Goal: Task Accomplishment & Management: Manage account settings

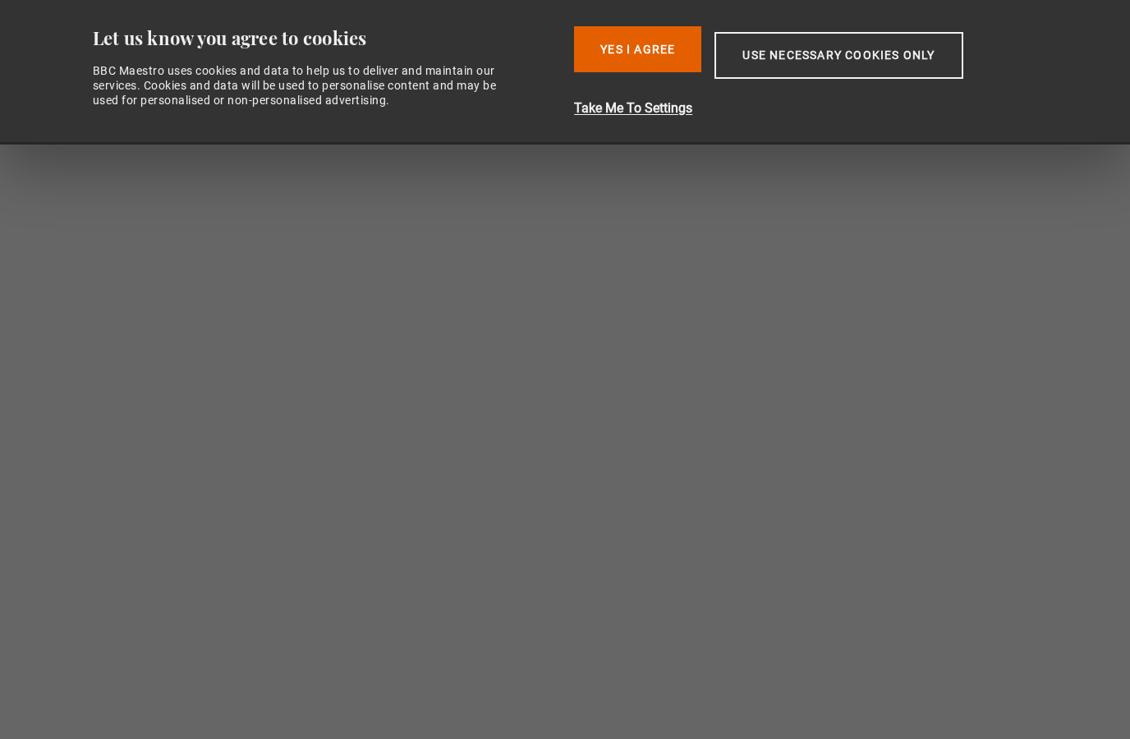
click at [764, 53] on button "Use necessary cookies only" at bounding box center [838, 55] width 248 height 47
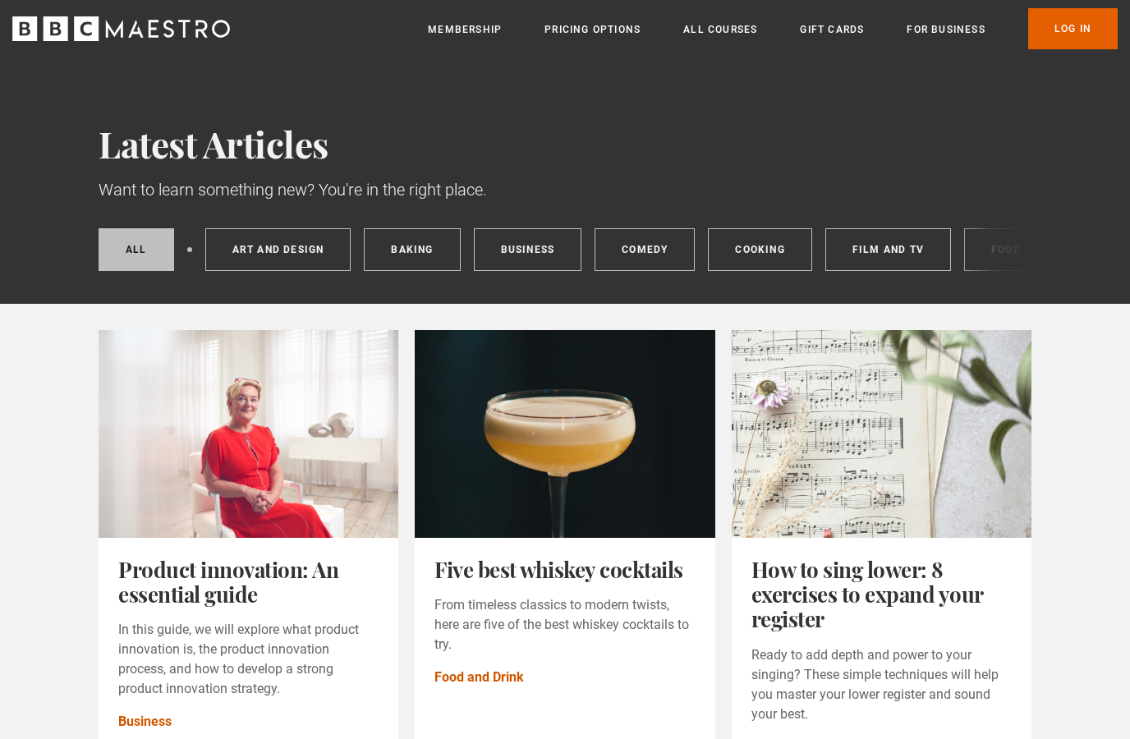
click at [1055, 21] on link "Log In" at bounding box center [1072, 28] width 89 height 41
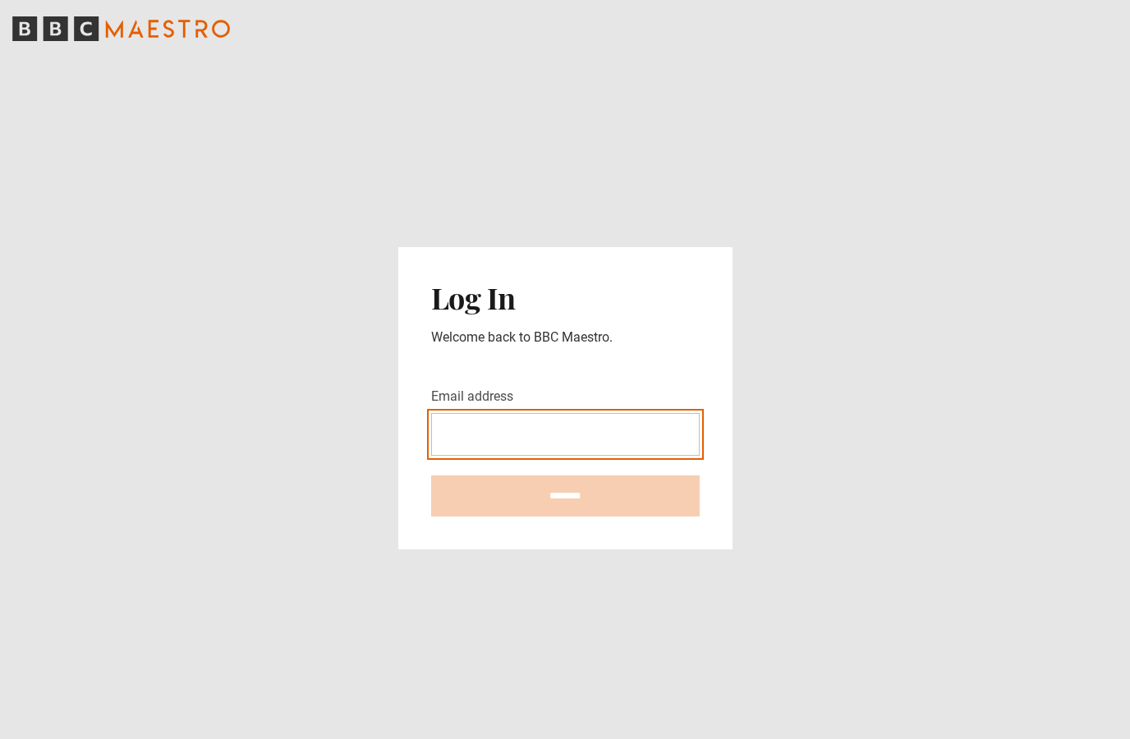
click at [520, 456] on input "Email address" at bounding box center [565, 434] width 268 height 43
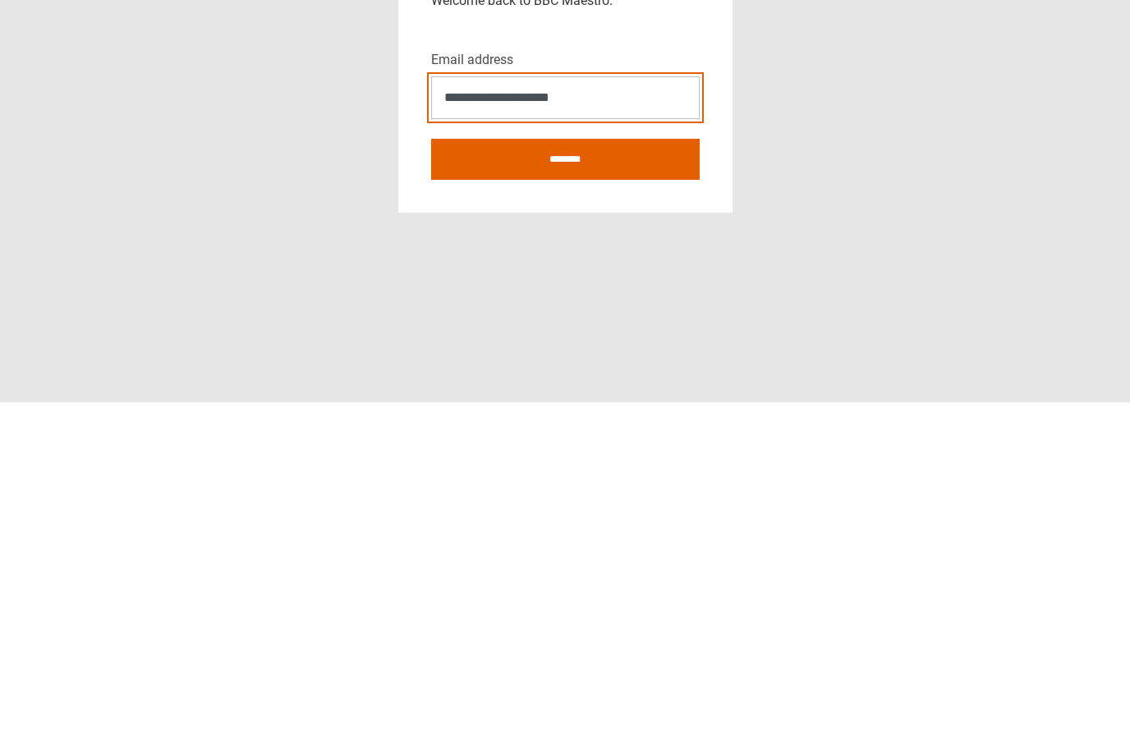
type input "**********"
click at [525, 475] on input "********" at bounding box center [565, 495] width 268 height 41
type input "**********"
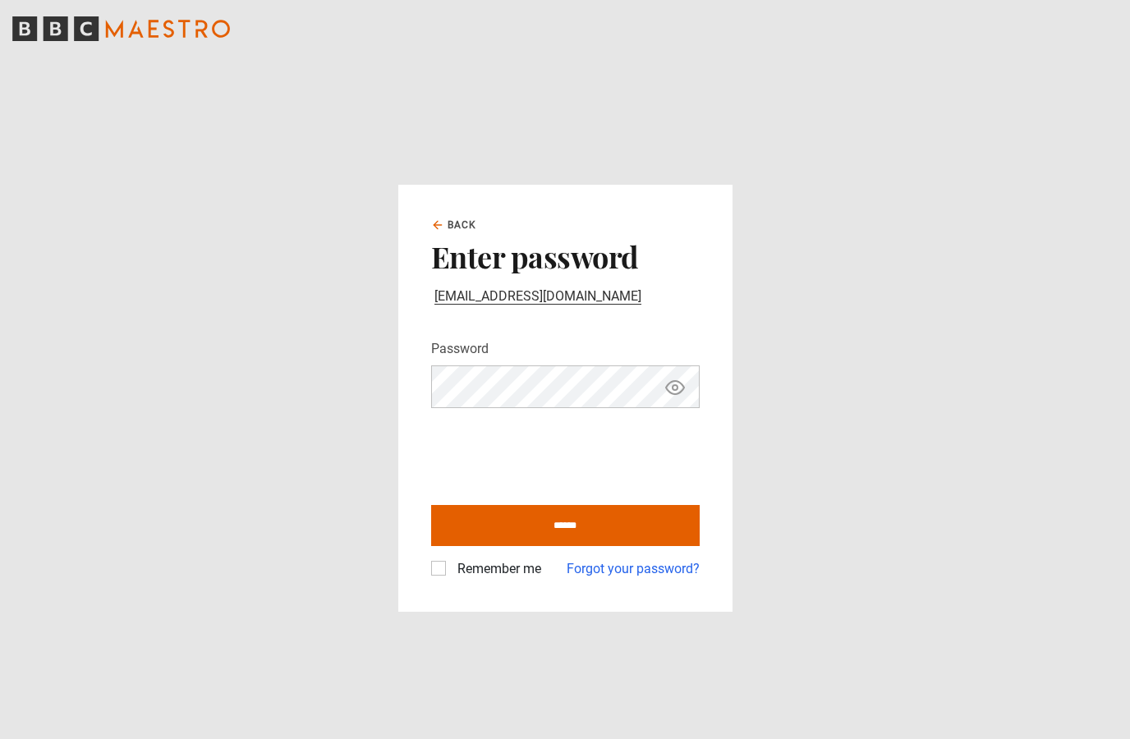
click at [552, 546] on input "******" at bounding box center [565, 525] width 268 height 41
type input "**********"
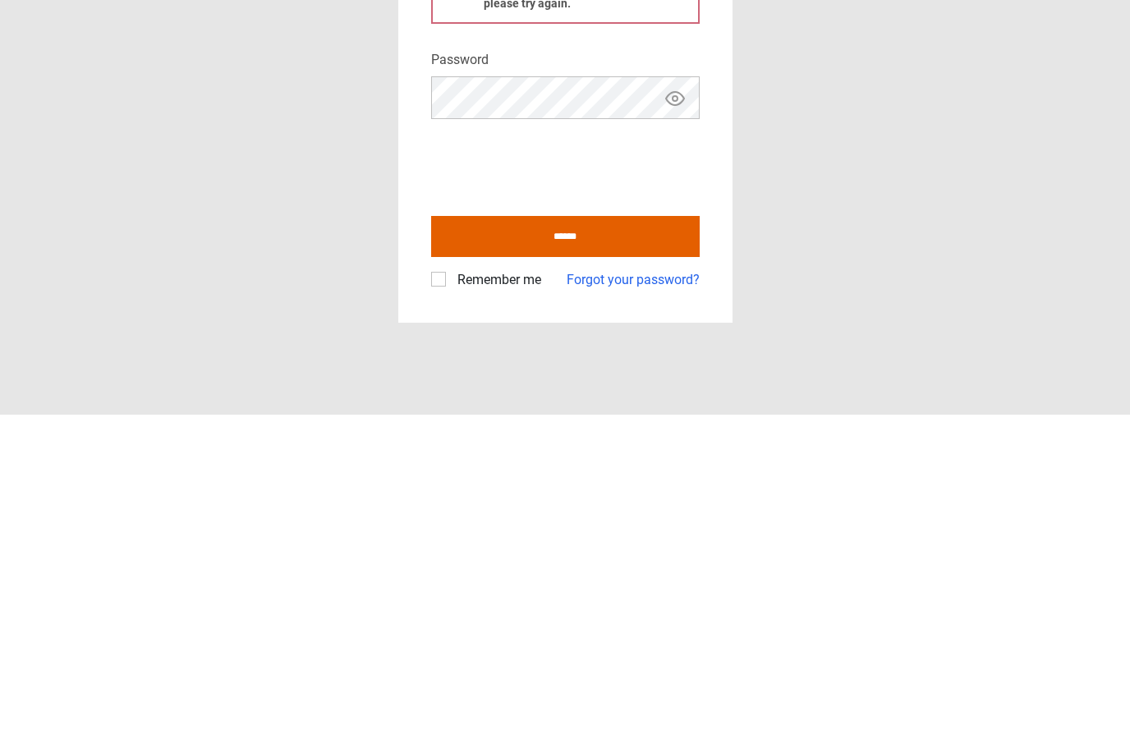
click at [522, 540] on input "******" at bounding box center [565, 560] width 268 height 41
type input "**********"
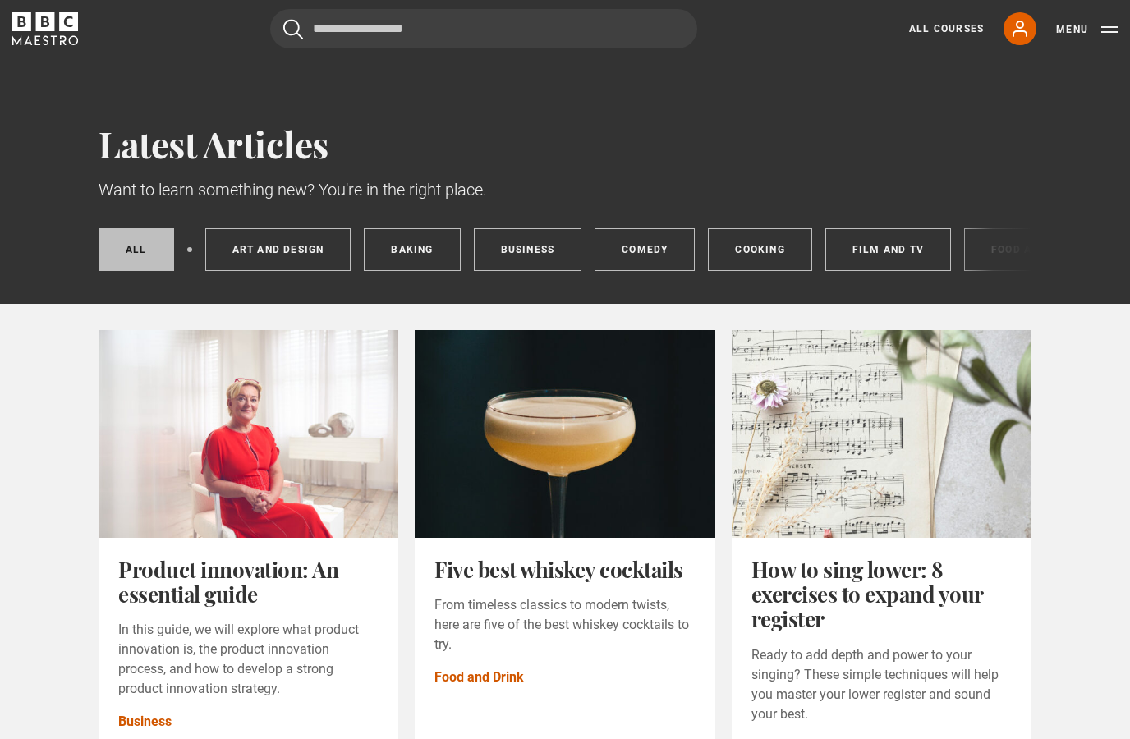
click at [1007, 21] on link "My Account" at bounding box center [1019, 28] width 33 height 33
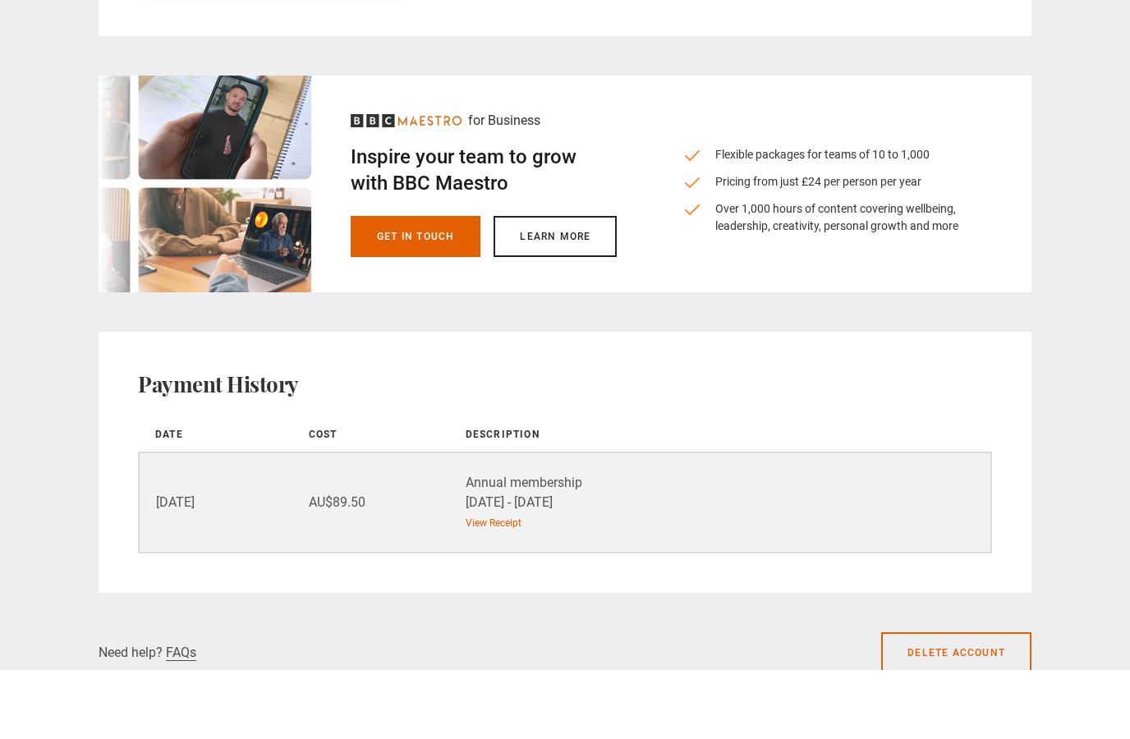
scroll to position [1615, 0]
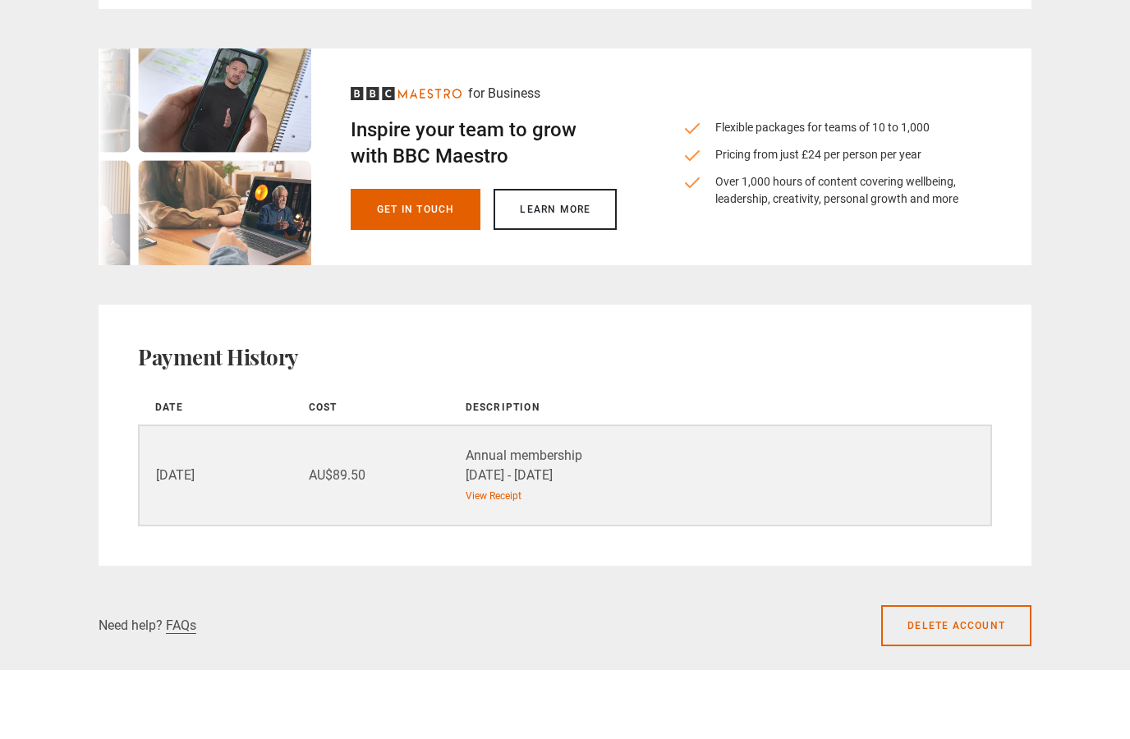
click at [835, 497] on td "Annual membership 25 Dec 24 - 25 Dec 25 View Receipt" at bounding box center [718, 544] width 545 height 100
click at [490, 557] on link "View Receipt" at bounding box center [493, 564] width 56 height 15
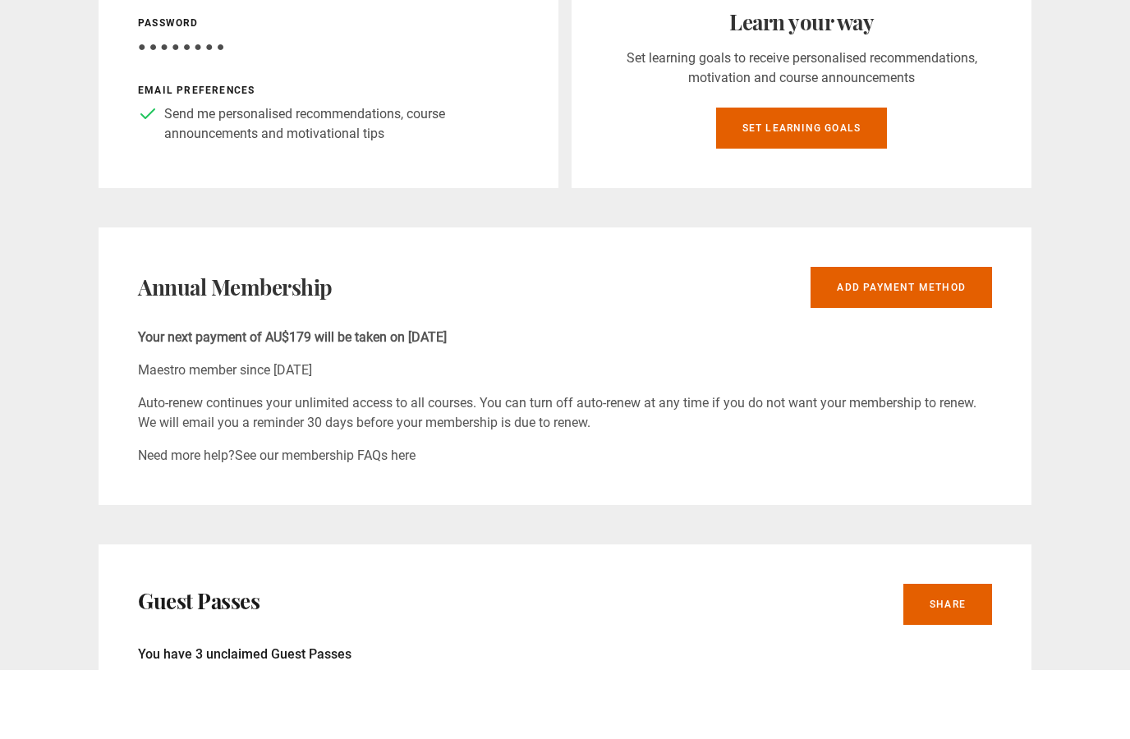
scroll to position [421, 0]
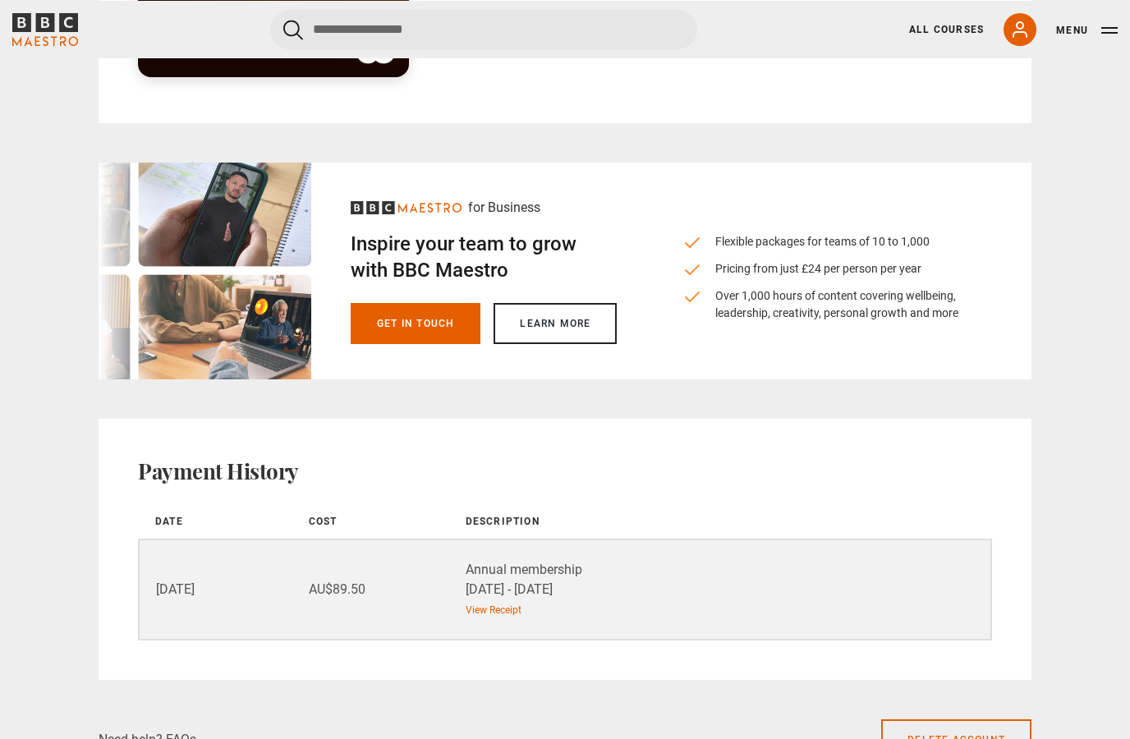
scroll to position [1532, 0]
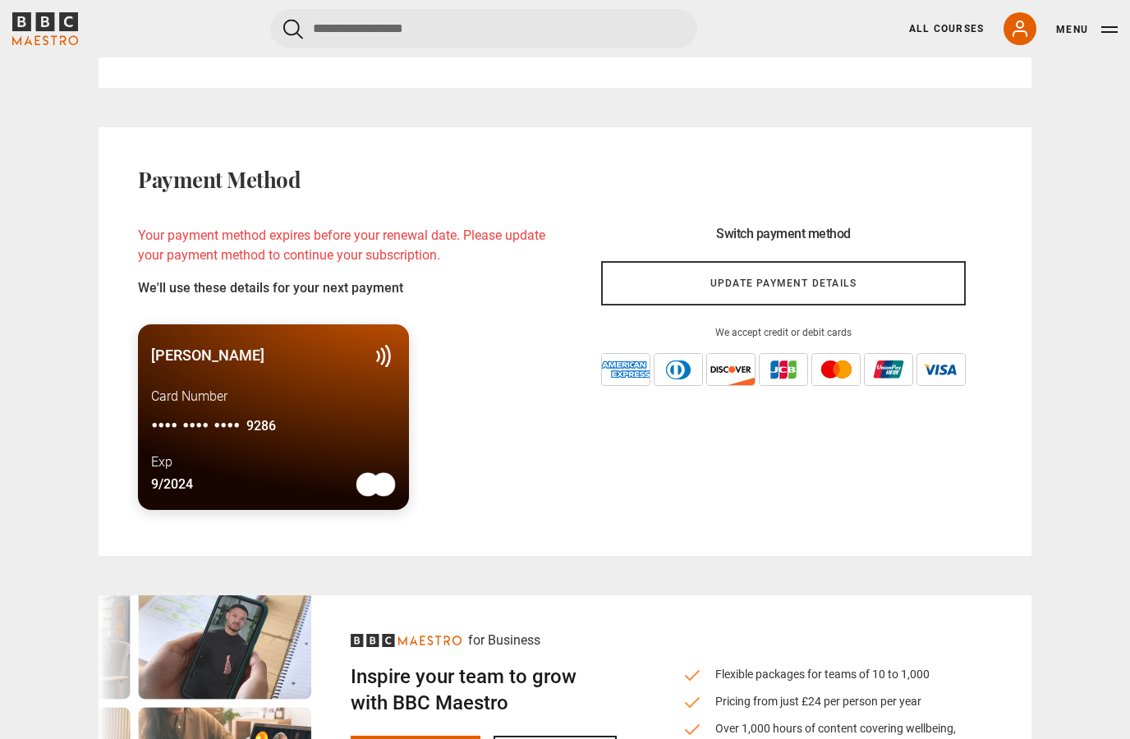
scroll to position [1121, 0]
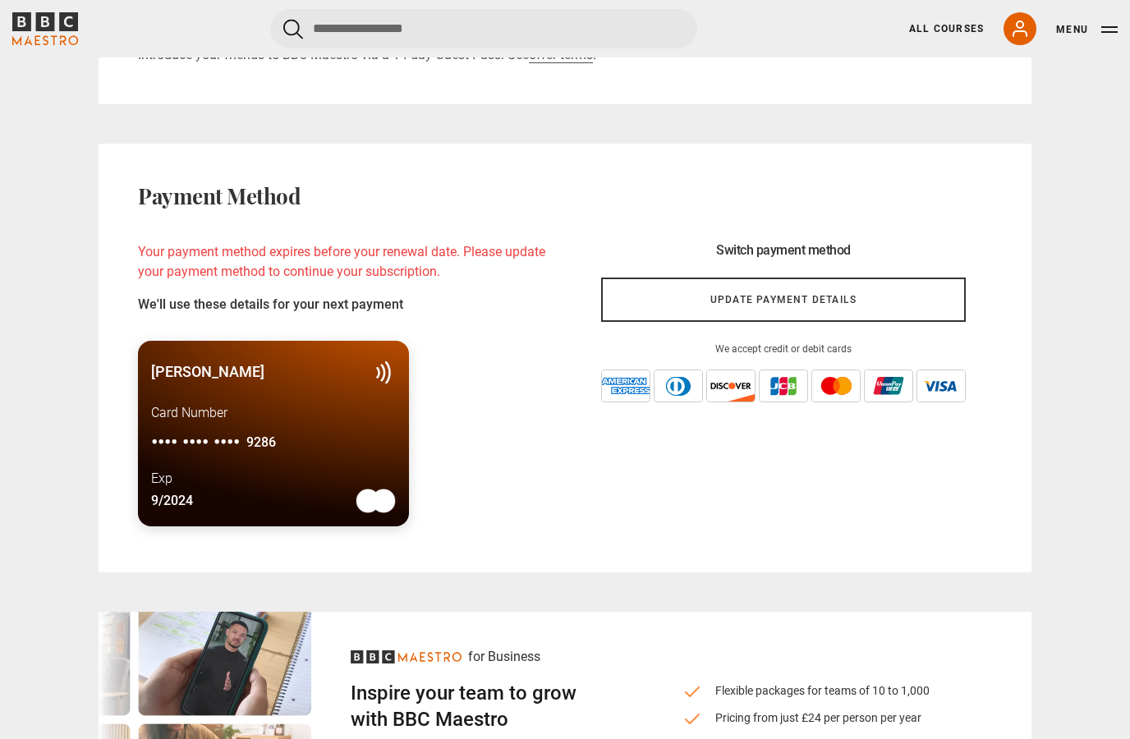
click at [929, 296] on link "Update payment details" at bounding box center [783, 299] width 364 height 44
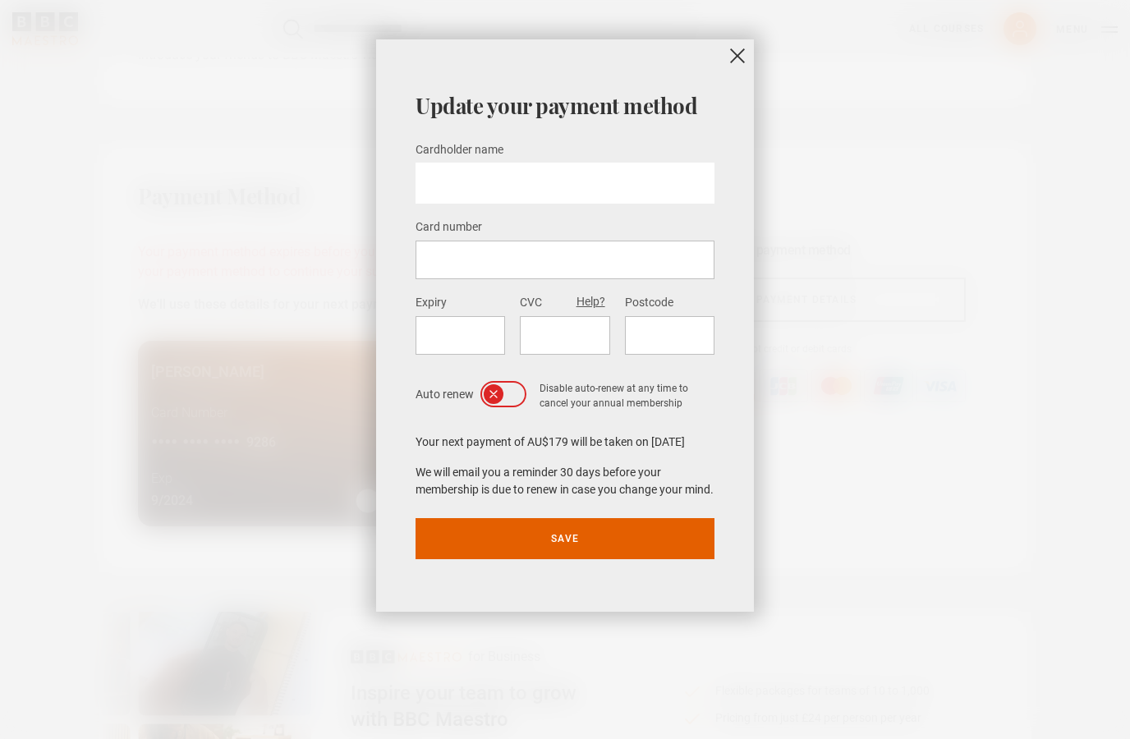
click at [737, 56] on button "close" at bounding box center [737, 55] width 33 height 33
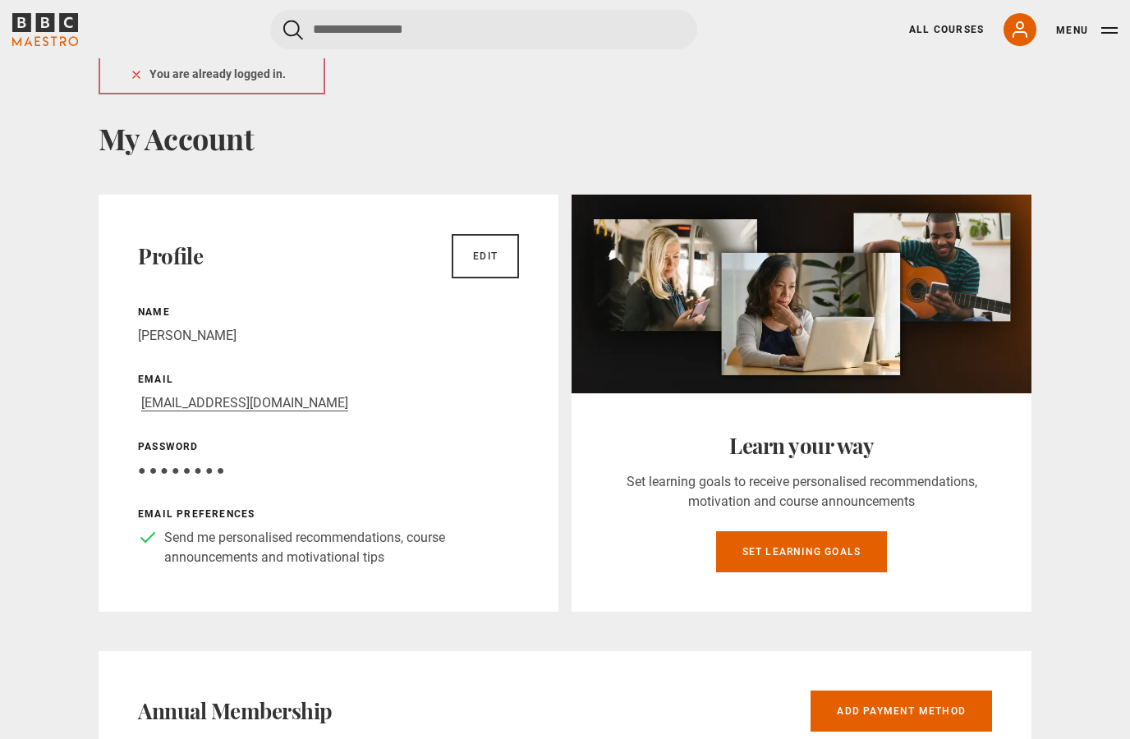
scroll to position [0, 0]
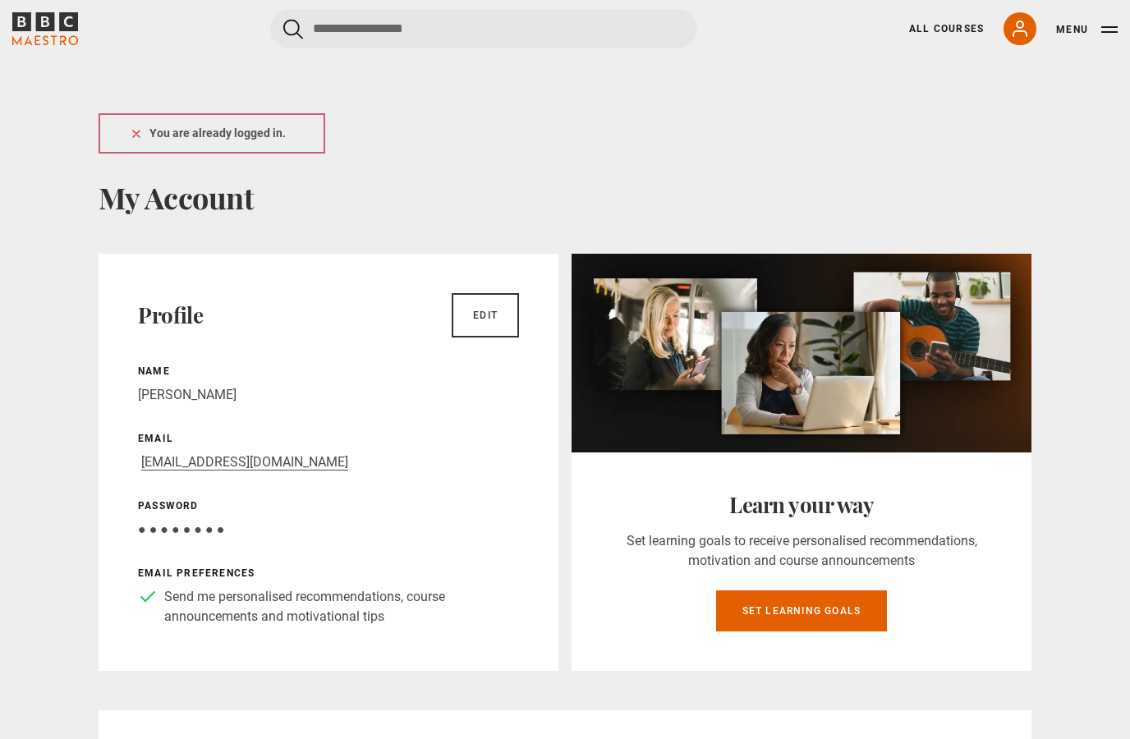
click at [1070, 27] on button "Menu" at bounding box center [1087, 29] width 62 height 16
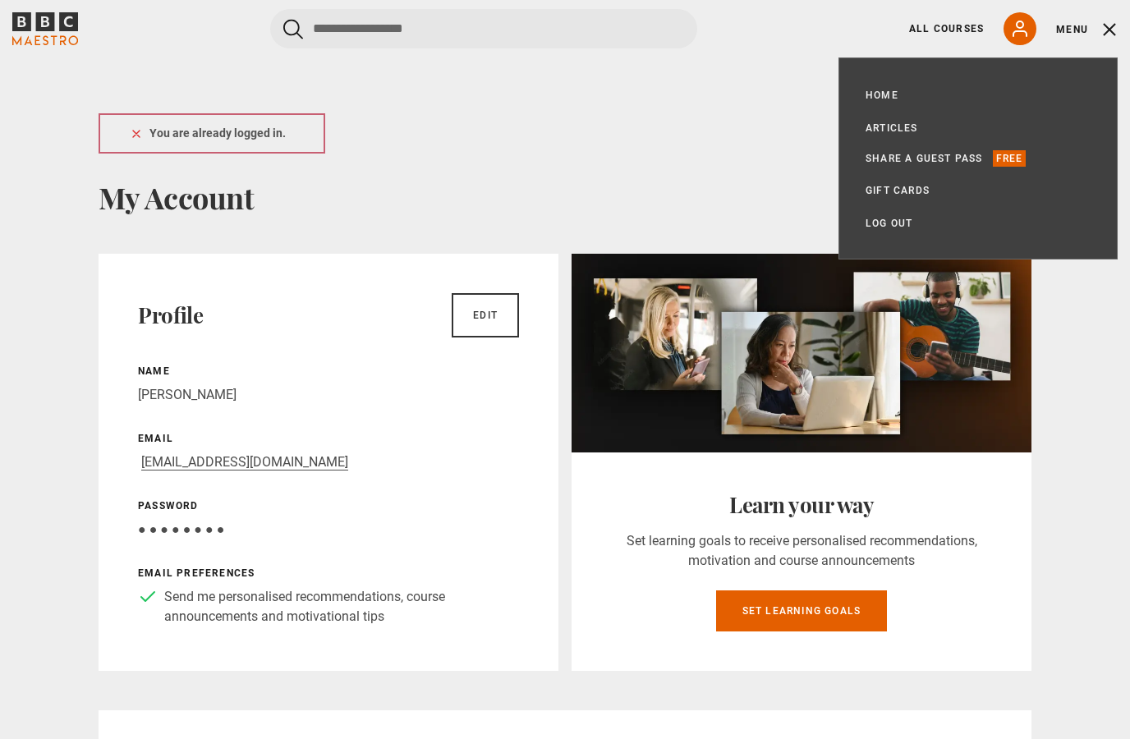
click at [746, 173] on div "You are already logged in." at bounding box center [565, 151] width 933 height 57
click at [1108, 31] on button "Menu" at bounding box center [1087, 29] width 62 height 16
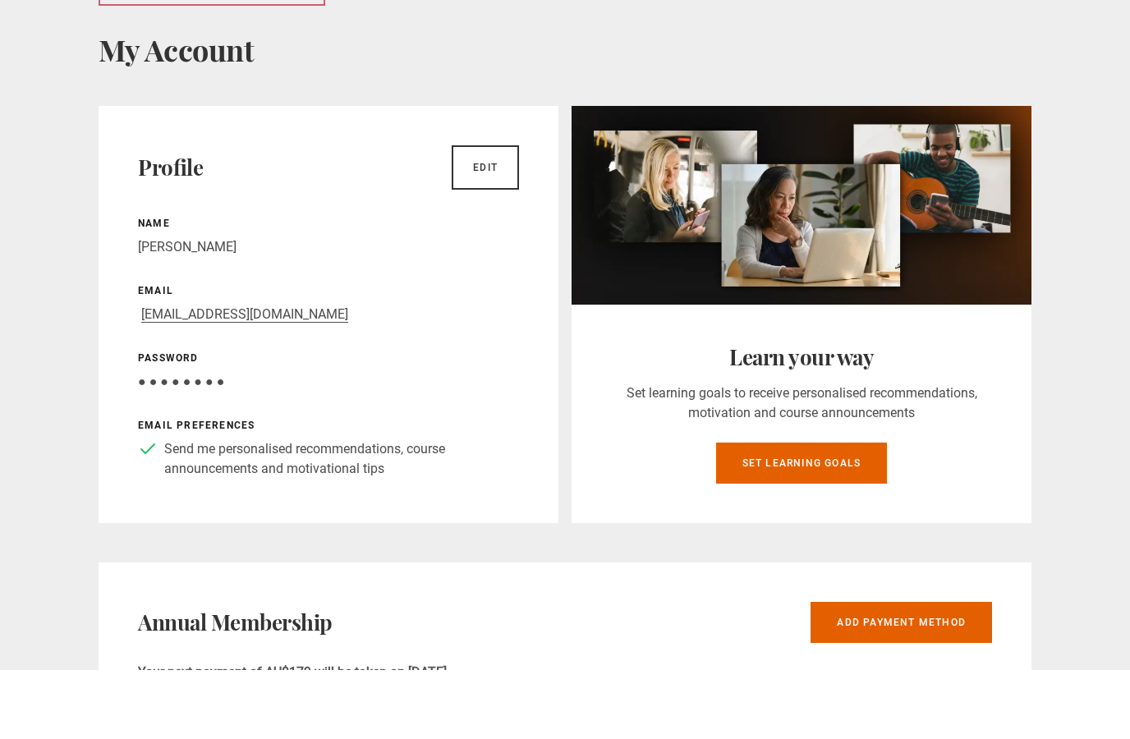
scroll to position [88, 0]
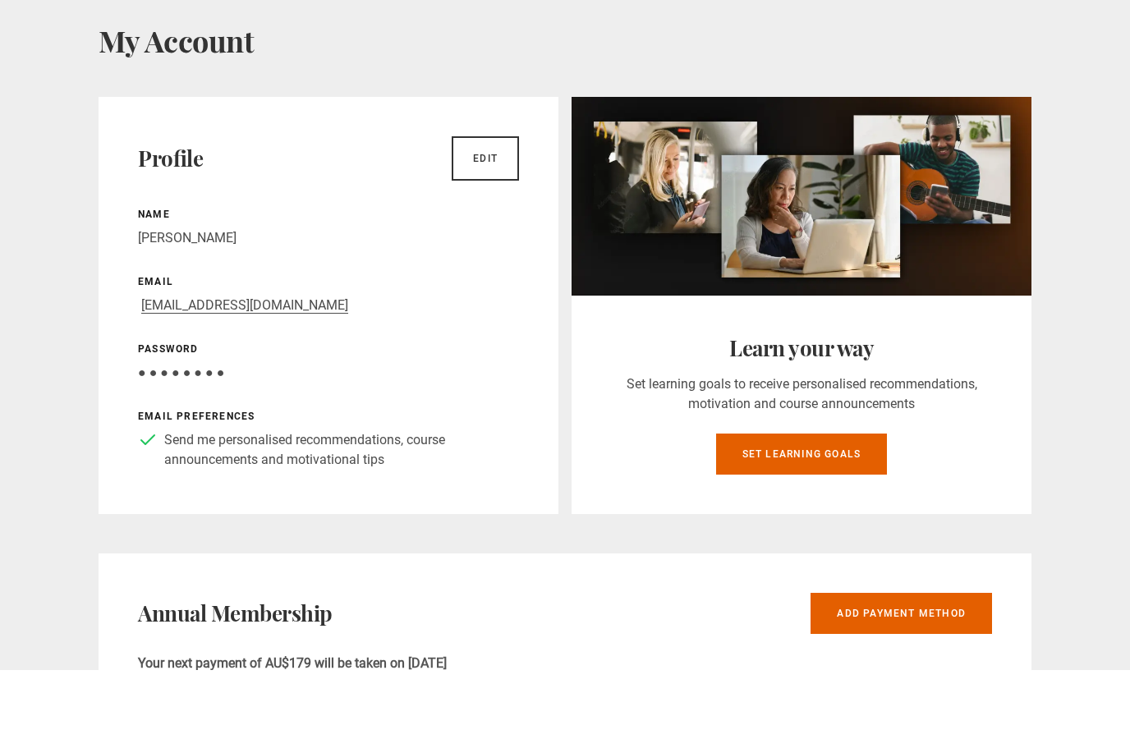
click at [492, 205] on link "Edit" at bounding box center [484, 227] width 67 height 44
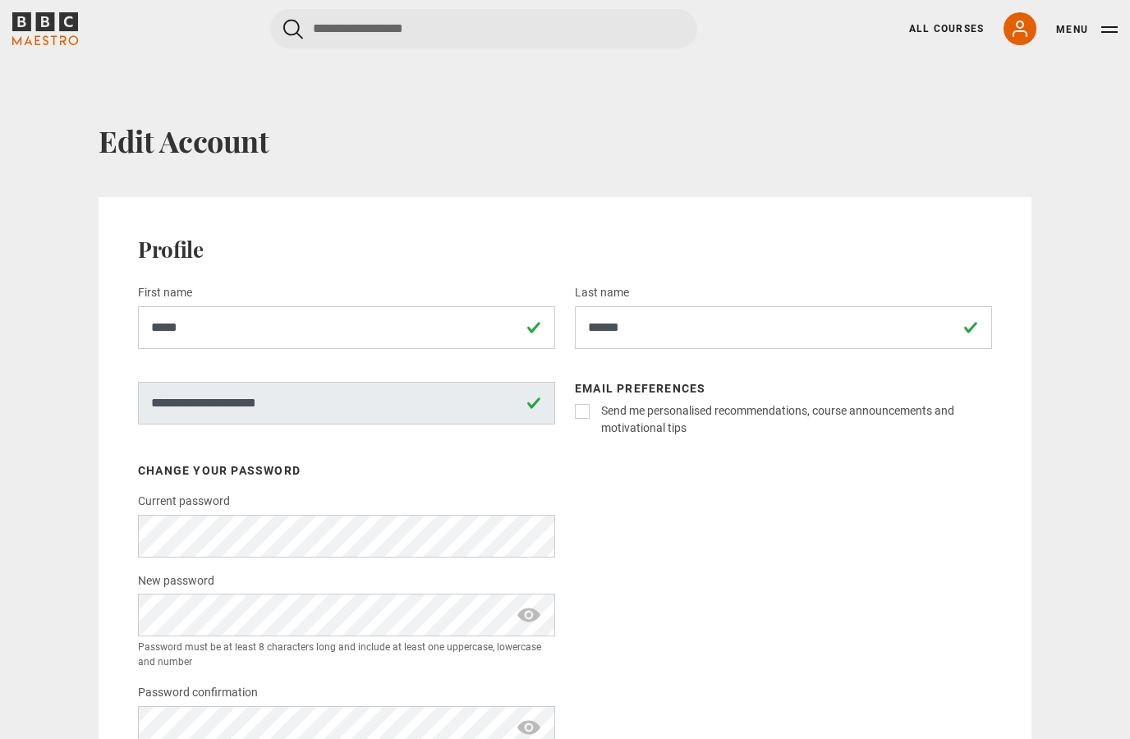
click at [594, 407] on label "Send me personalised recommendations, course announcements and motivational tips" at bounding box center [792, 419] width 397 height 34
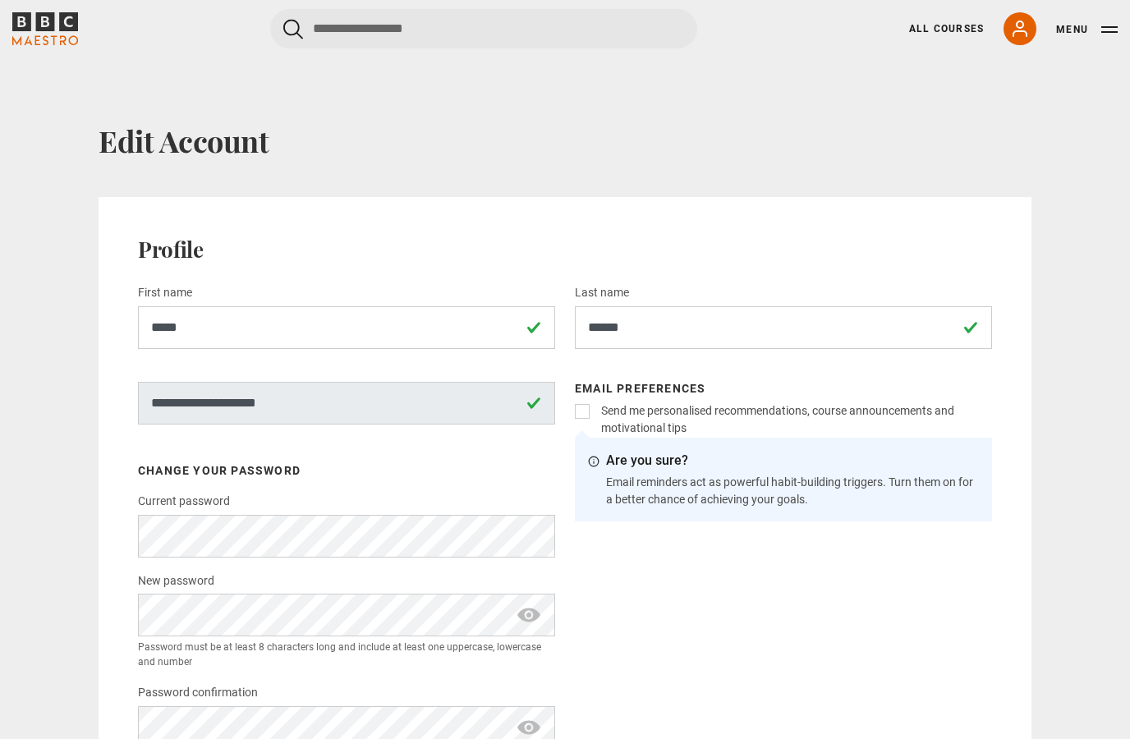
click at [1021, 24] on icon at bounding box center [1020, 29] width 20 height 20
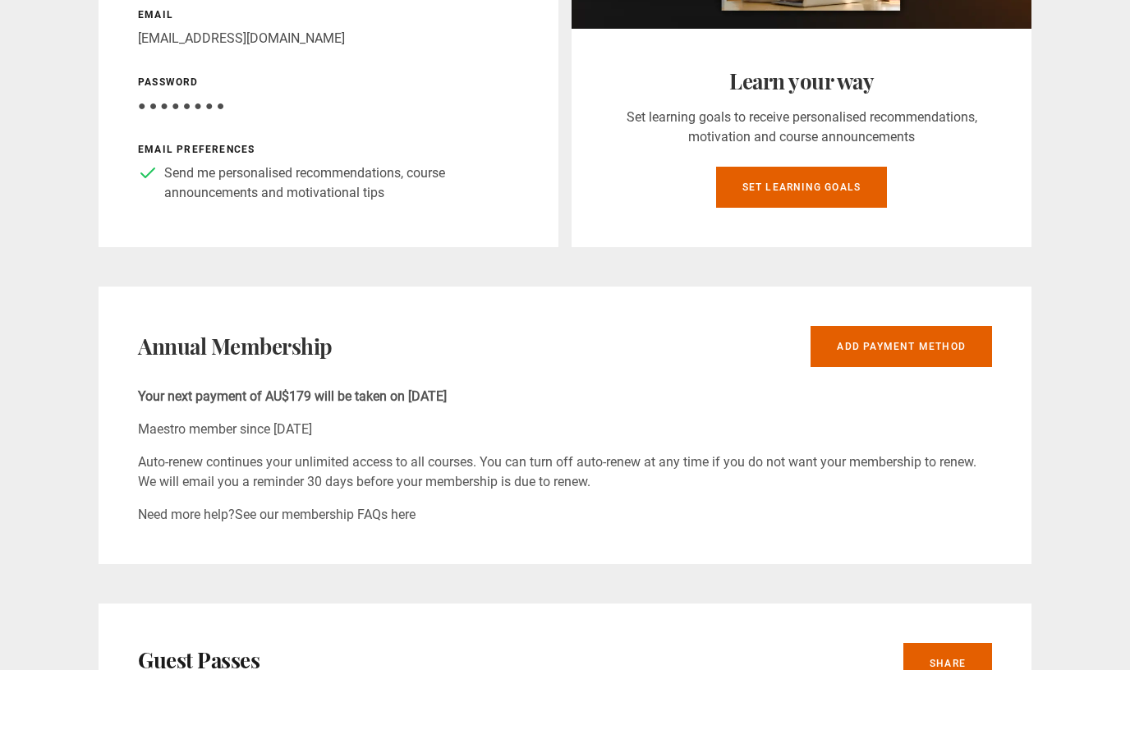
scroll to position [299, 0]
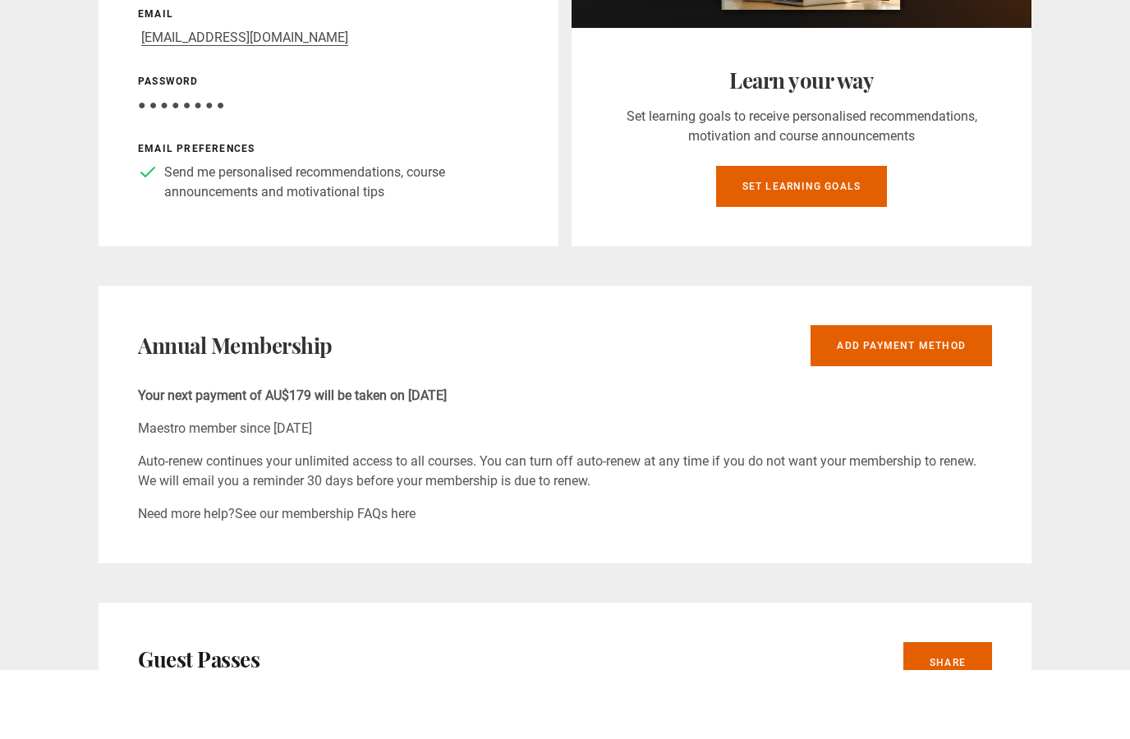
click at [357, 575] on link "See our membership FAQs here" at bounding box center [325, 583] width 181 height 16
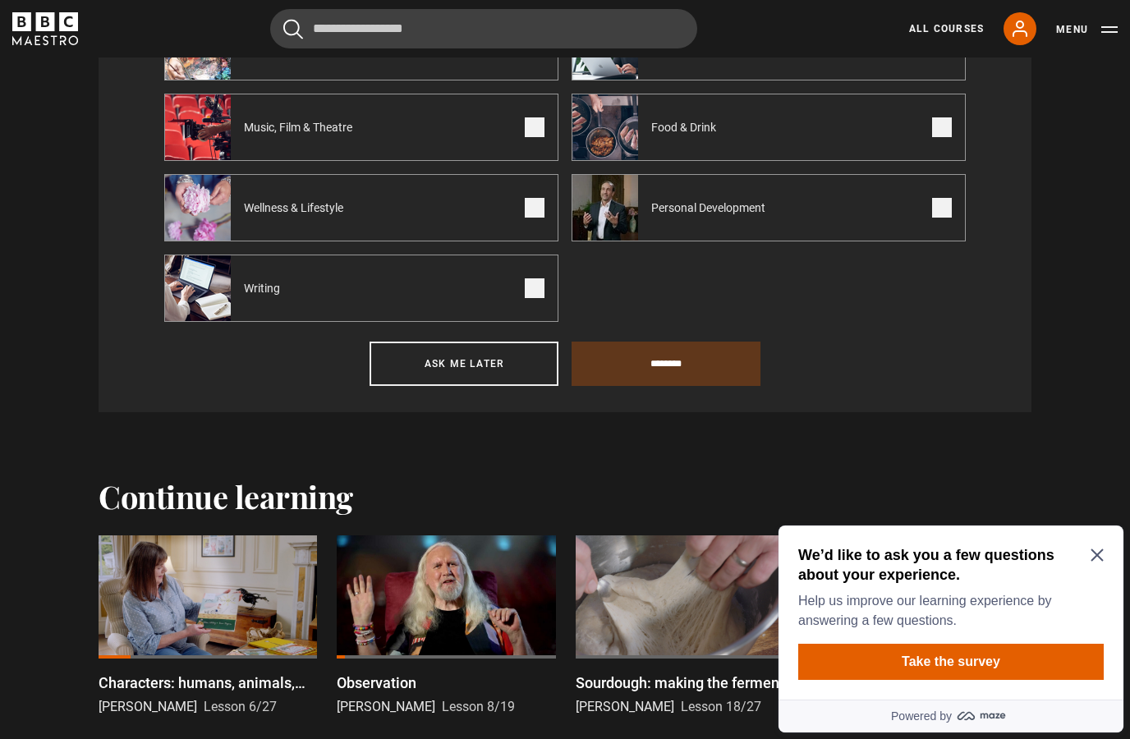
scroll to position [800, 0]
click at [1101, 550] on icon "Close Maze Prompt" at bounding box center [1096, 555] width 12 height 12
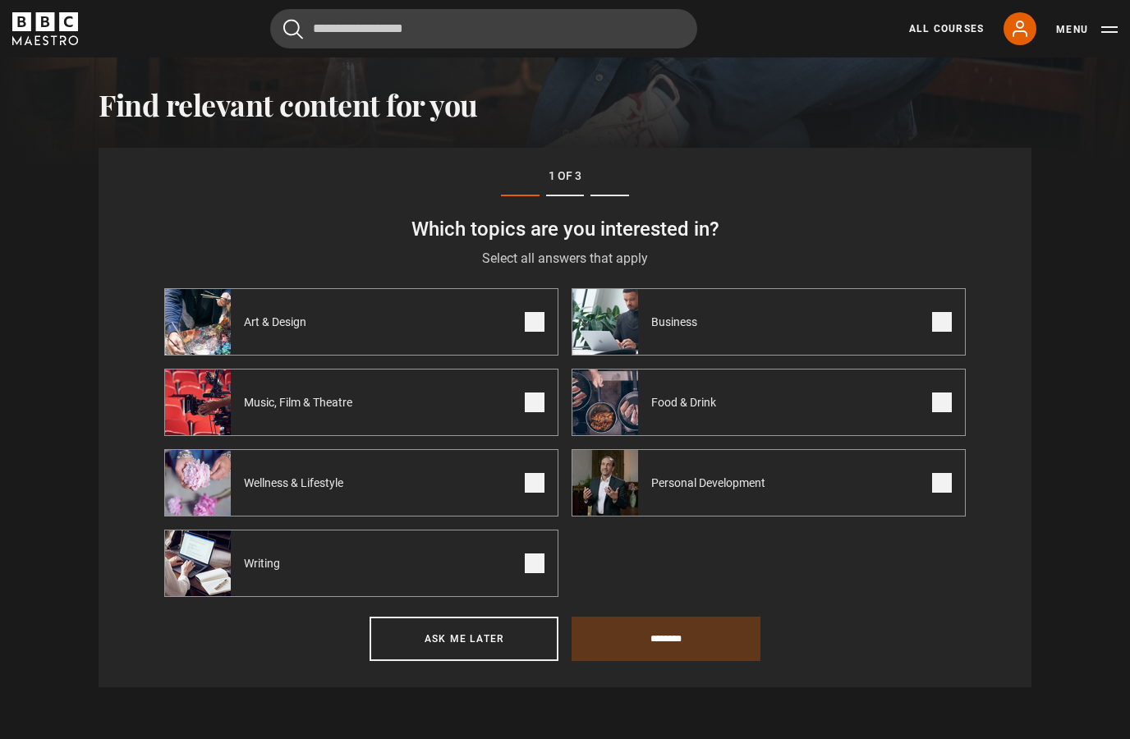
scroll to position [475, 0]
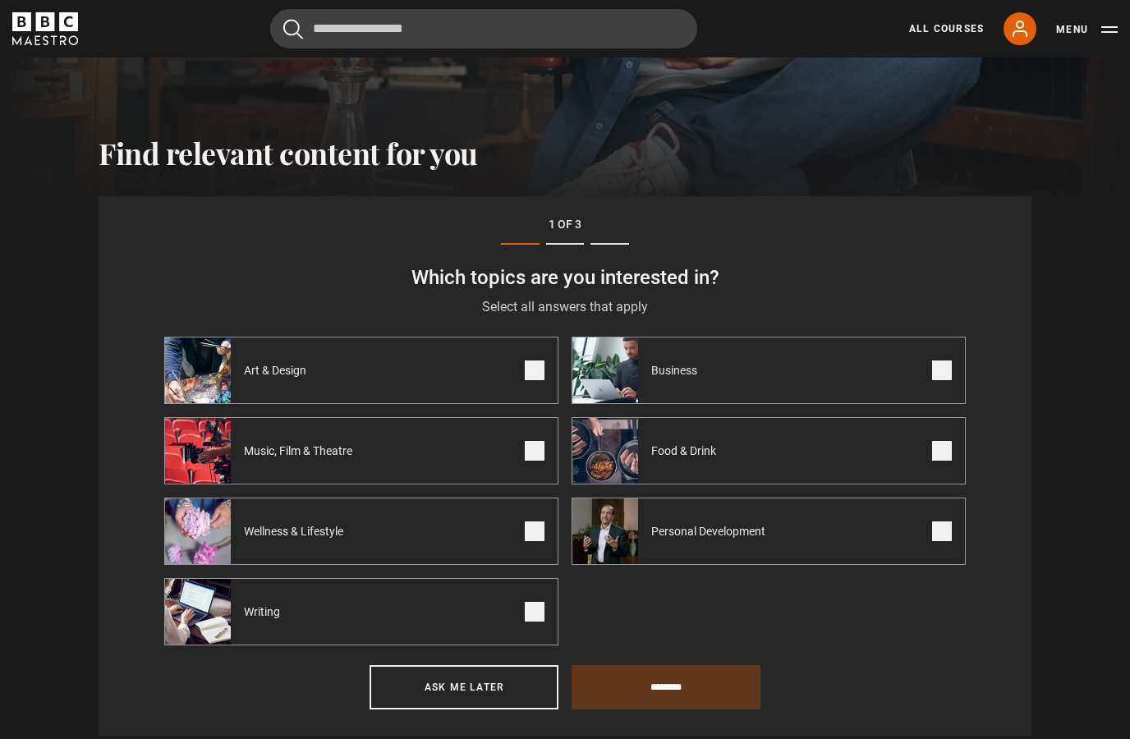
click at [1021, 31] on icon at bounding box center [1019, 28] width 13 height 15
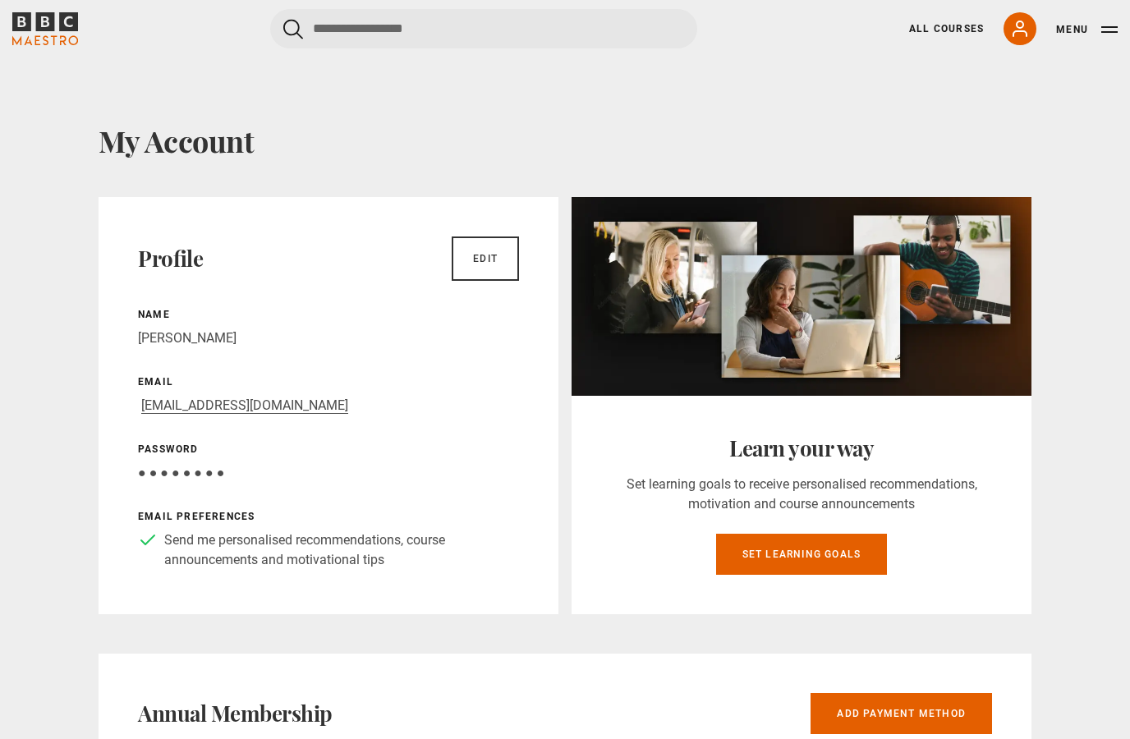
click at [1073, 25] on button "Menu" at bounding box center [1087, 29] width 62 height 16
click at [1116, 30] on button "Menu" at bounding box center [1087, 29] width 62 height 16
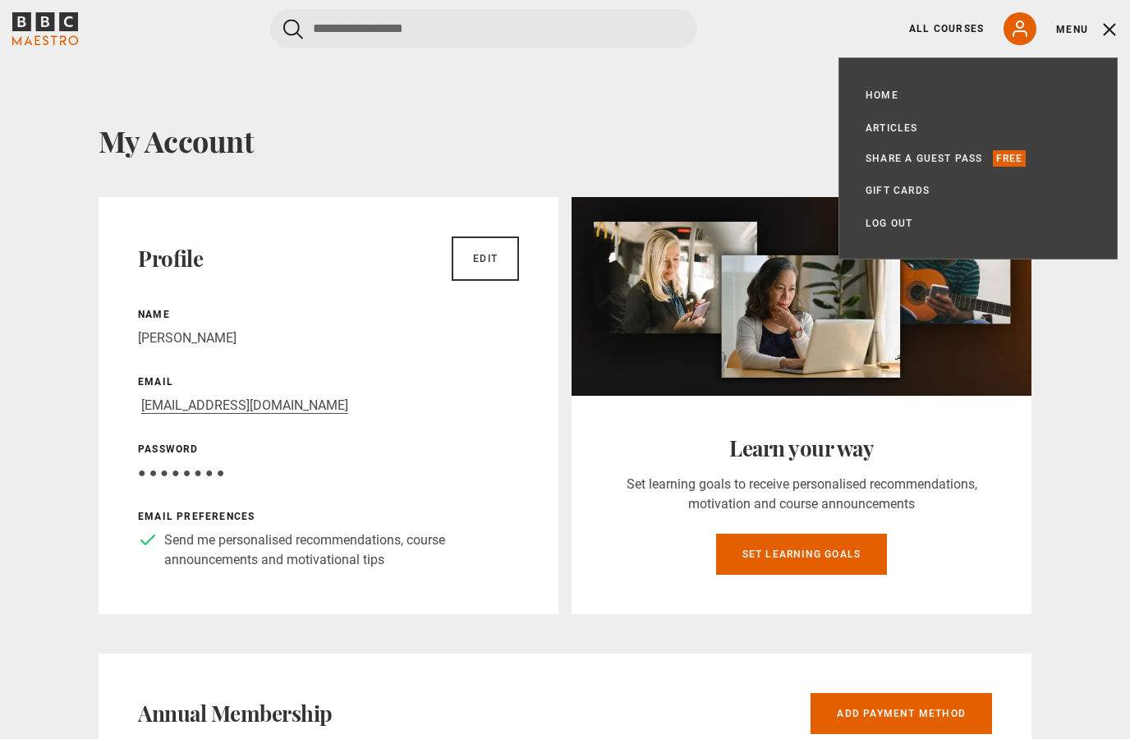
click at [731, 148] on h1 "My Account" at bounding box center [565, 140] width 933 height 34
click at [712, 136] on h1 "My Account" at bounding box center [565, 140] width 933 height 34
click at [1109, 30] on button "Menu" at bounding box center [1087, 29] width 62 height 16
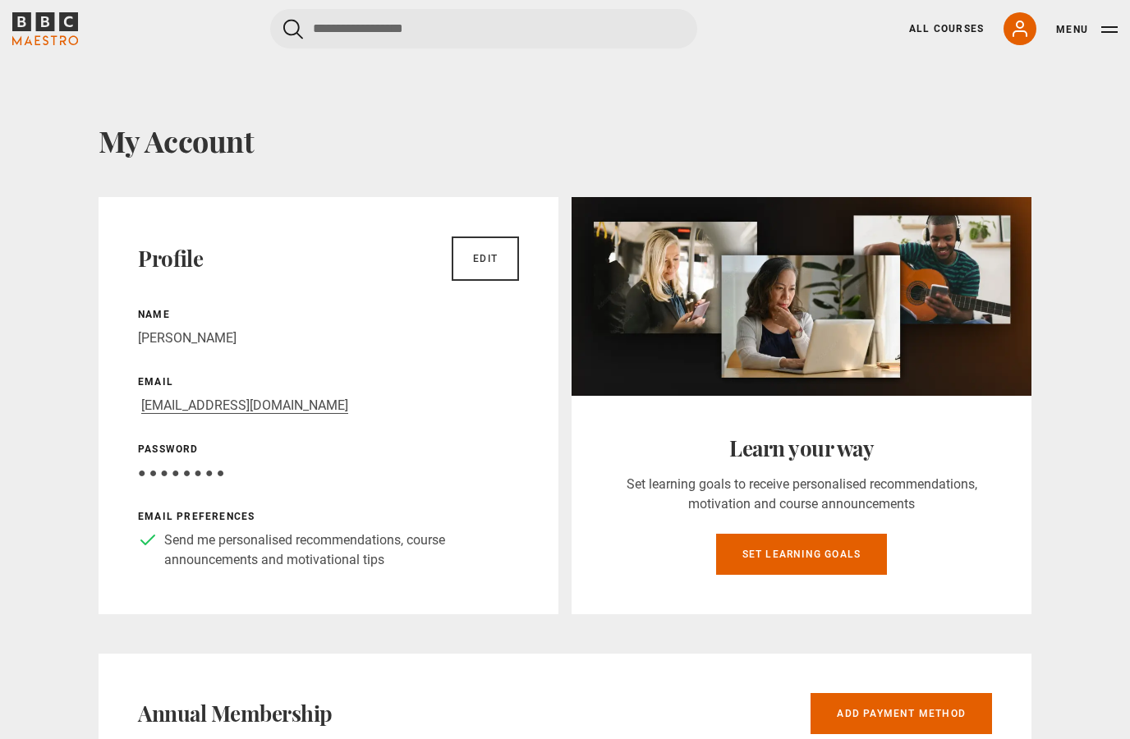
click at [1059, 36] on button "Menu" at bounding box center [1087, 29] width 62 height 16
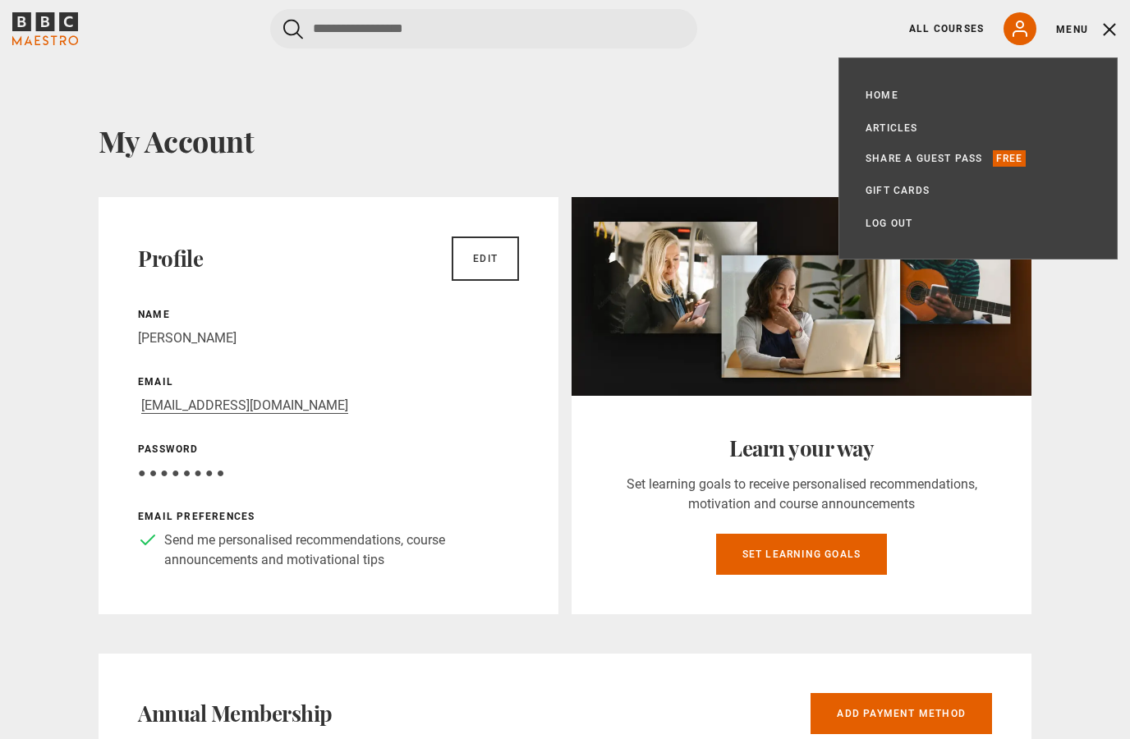
click at [690, 132] on h1 "My Account" at bounding box center [565, 140] width 933 height 34
click at [937, 30] on link "All Courses" at bounding box center [946, 28] width 75 height 15
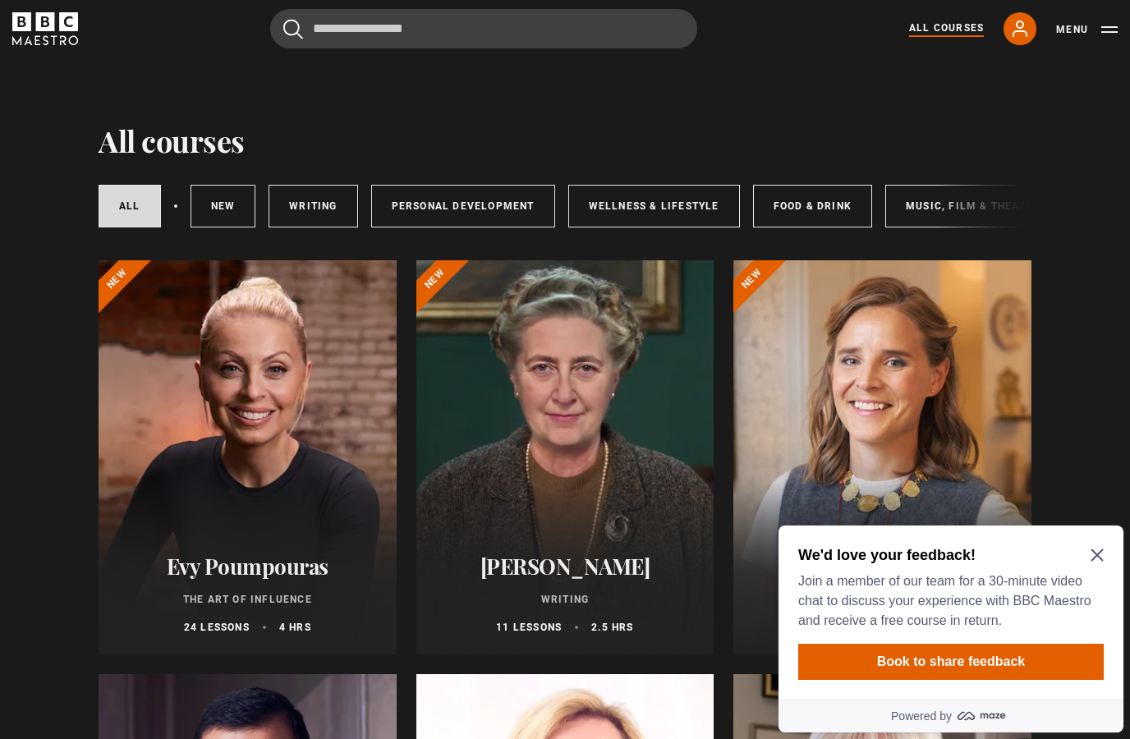
click at [1021, 30] on icon at bounding box center [1020, 29] width 20 height 20
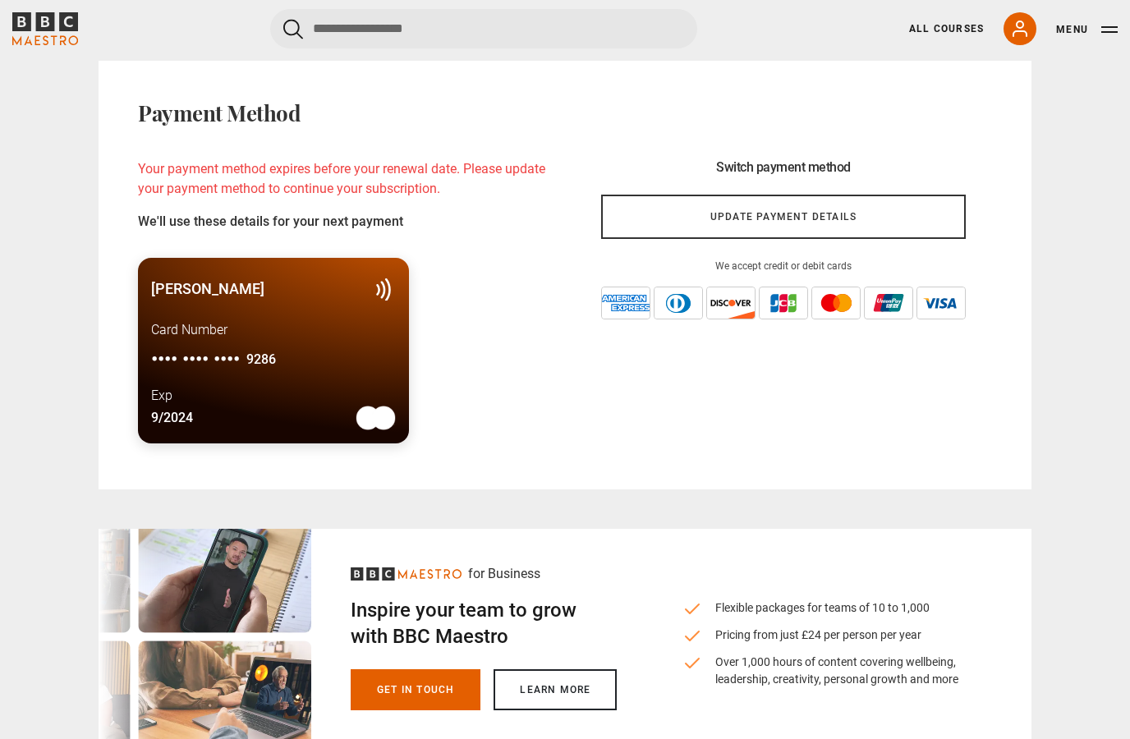
scroll to position [1193, 0]
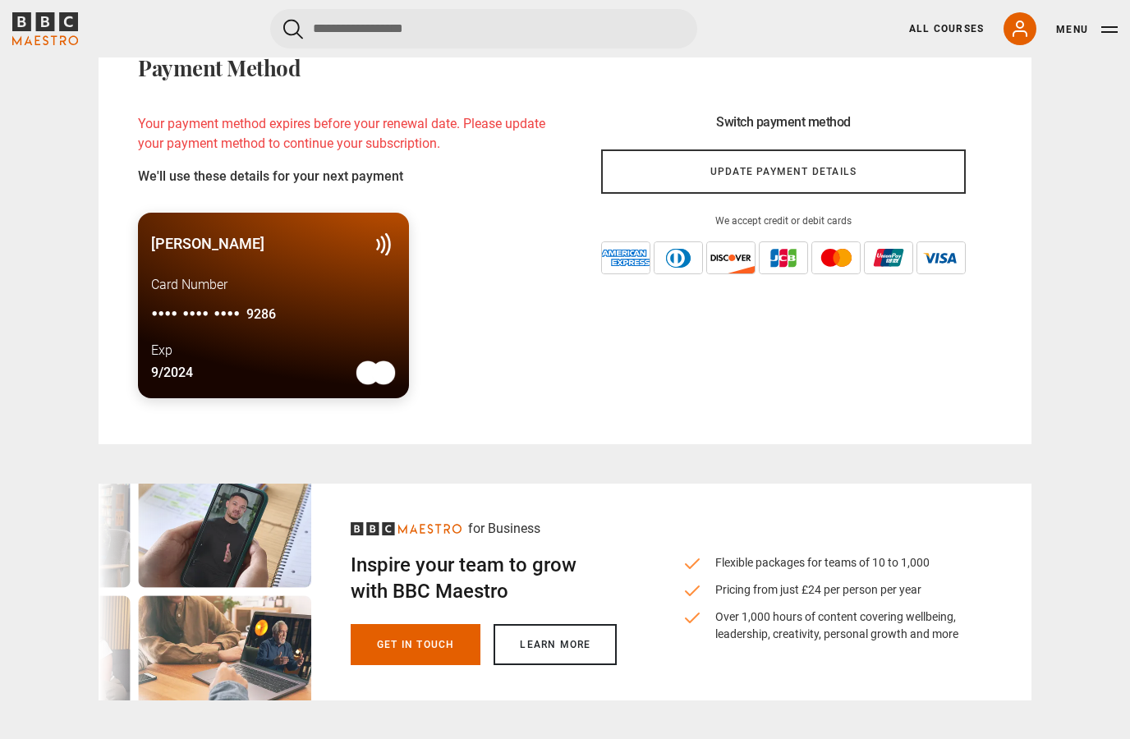
click at [891, 176] on link "Update payment details" at bounding box center [783, 171] width 364 height 44
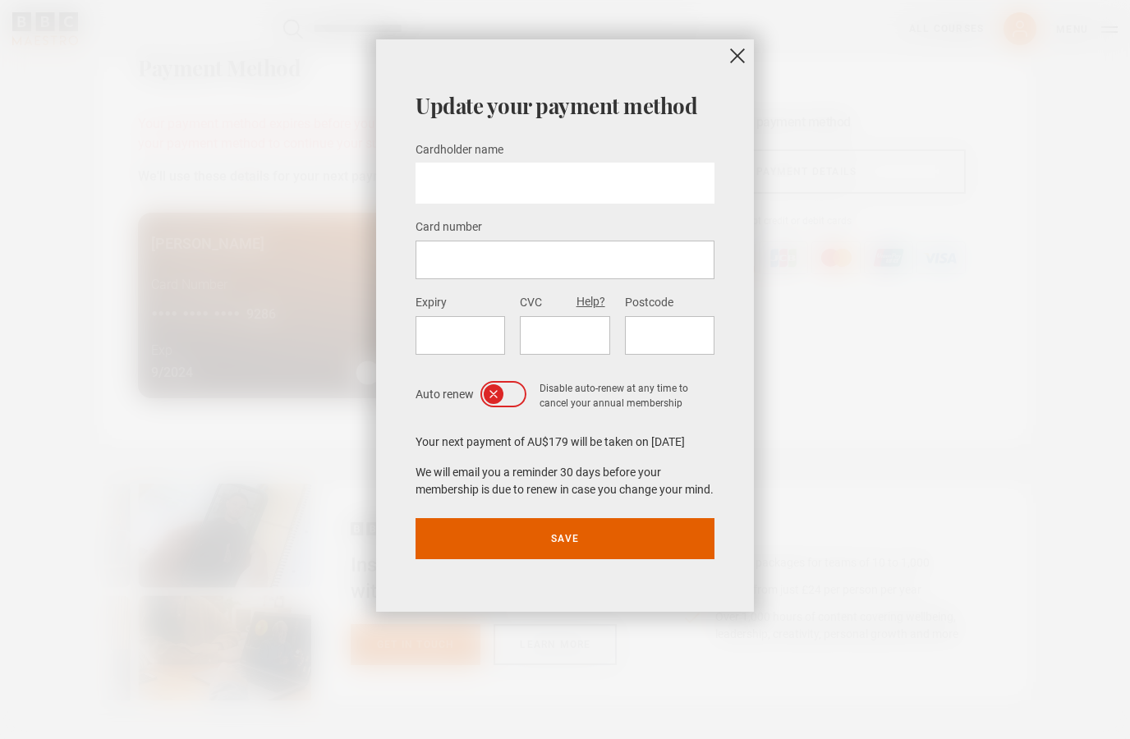
click at [741, 49] on button "close" at bounding box center [737, 55] width 33 height 33
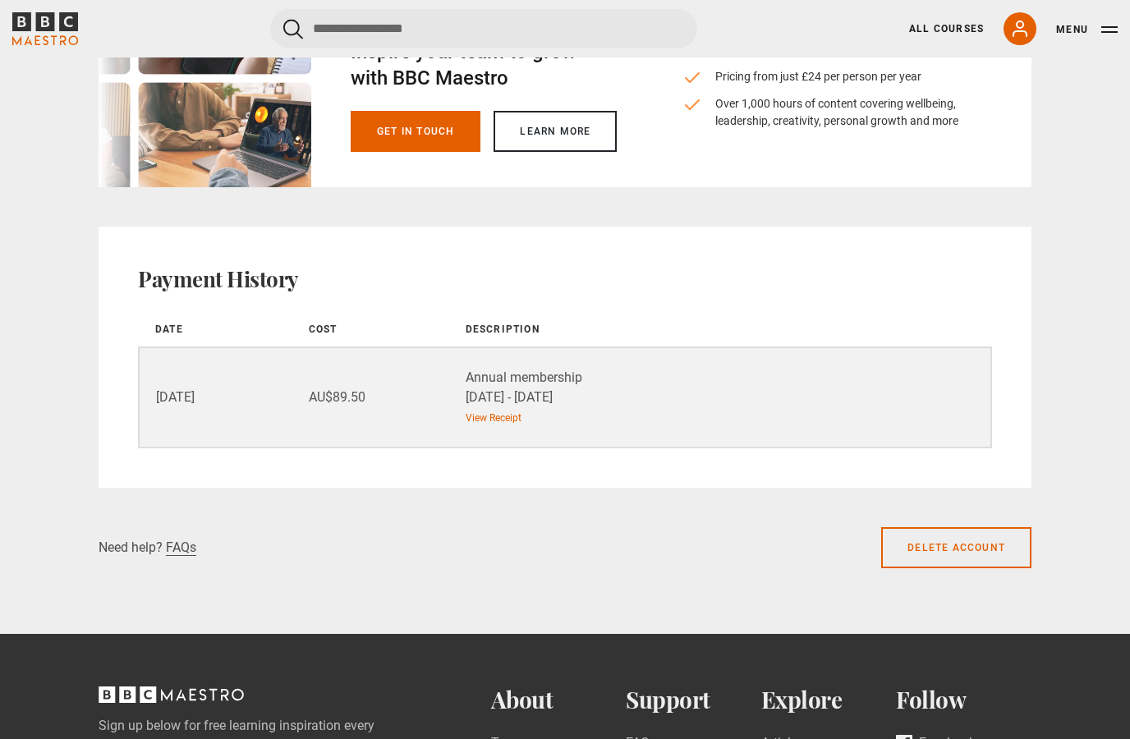
scroll to position [1718, 0]
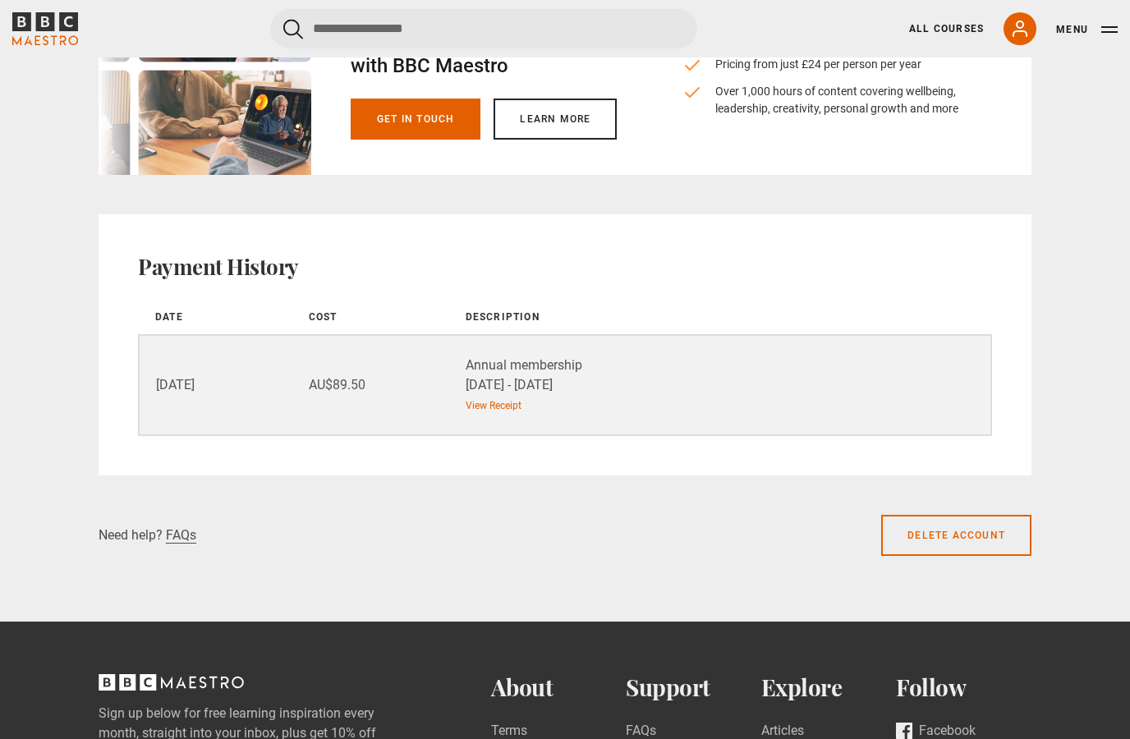
click at [943, 543] on link "Delete account" at bounding box center [956, 535] width 150 height 41
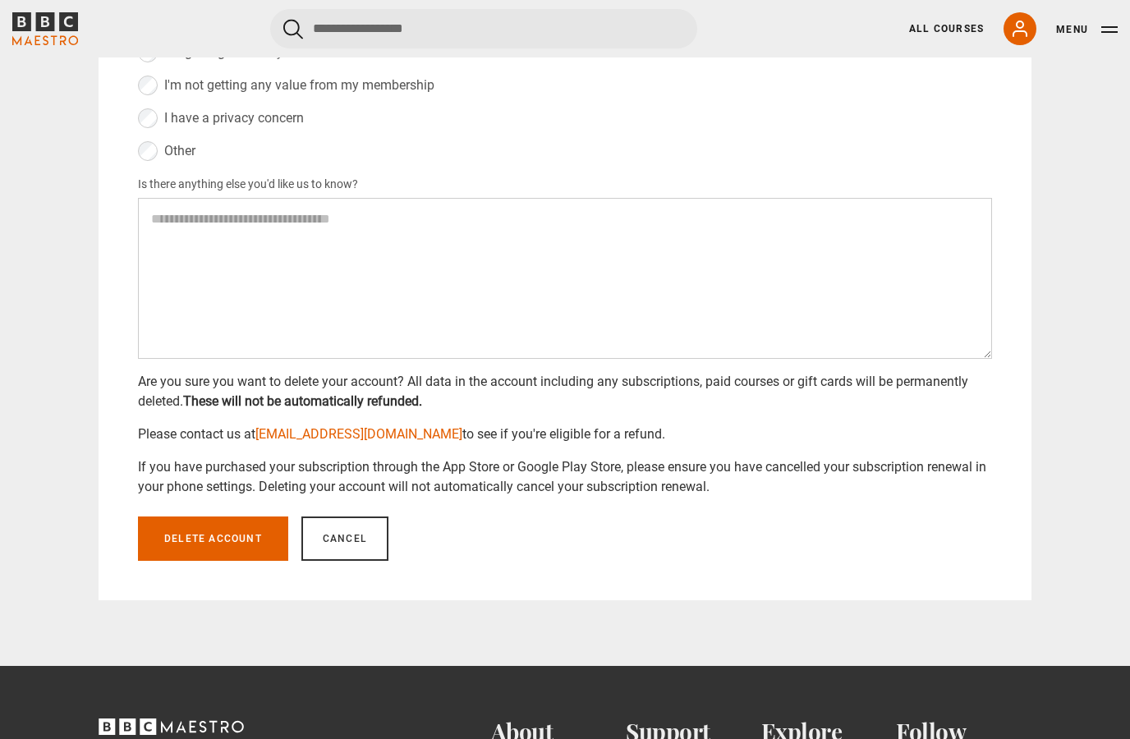
scroll to position [300, 0]
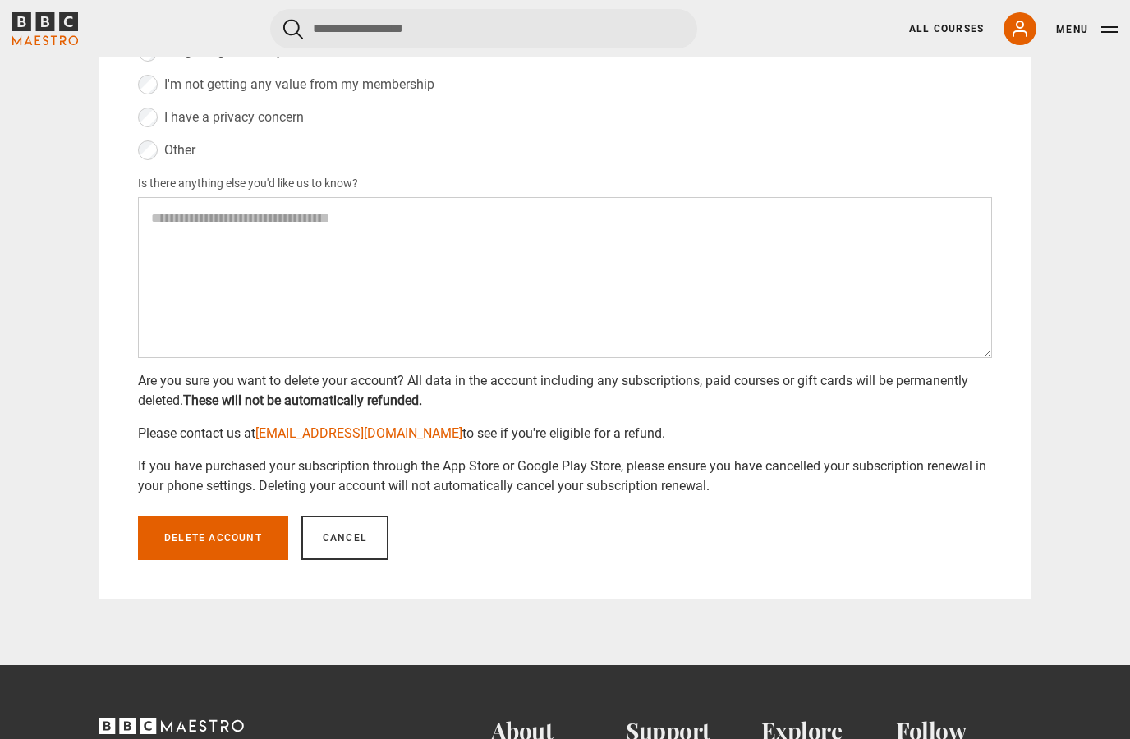
click at [208, 541] on button "Delete account" at bounding box center [213, 538] width 150 height 44
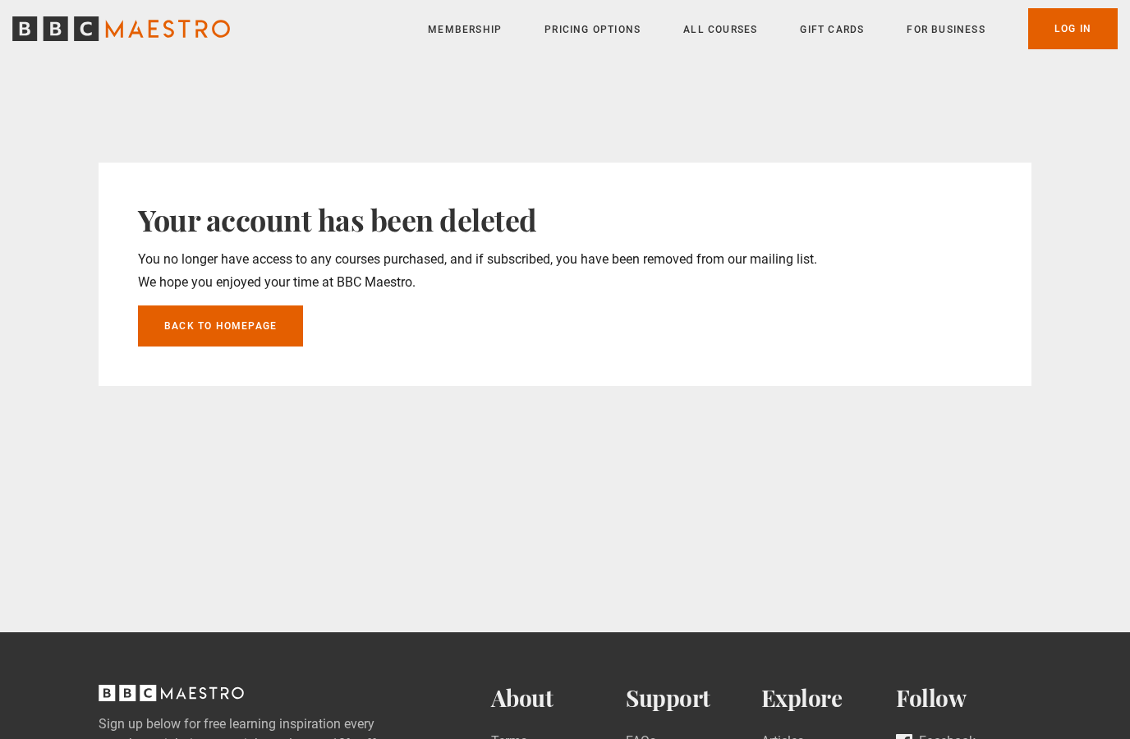
click at [195, 328] on link "Back to homepage" at bounding box center [220, 325] width 165 height 41
